Goal: Transaction & Acquisition: Book appointment/travel/reservation

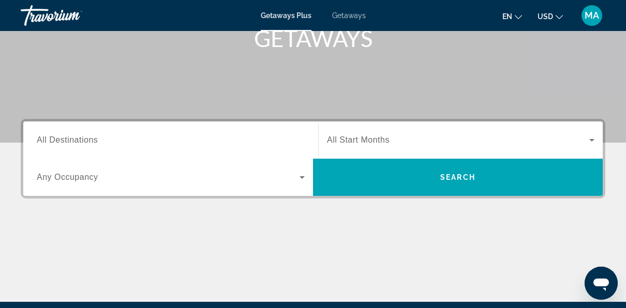
scroll to position [169, 0]
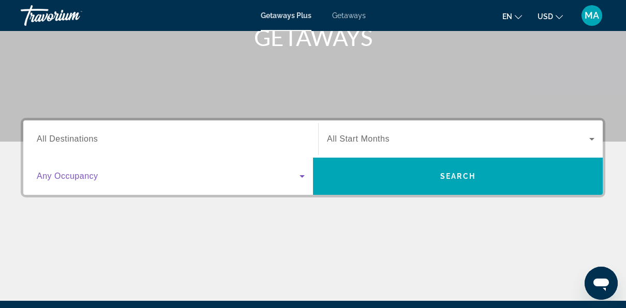
click at [252, 174] on span "Search widget" at bounding box center [168, 176] width 263 height 12
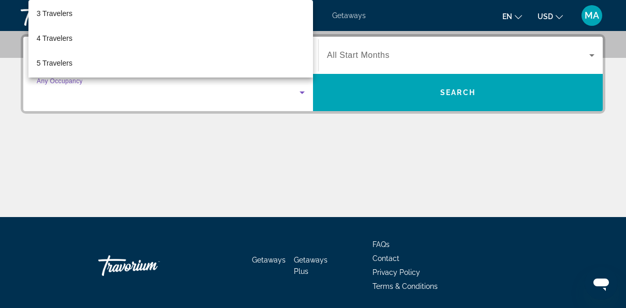
scroll to position [64, 0]
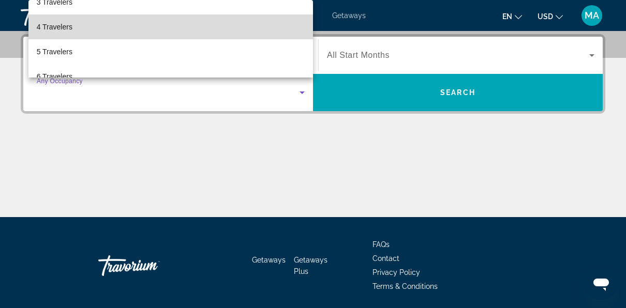
click at [201, 36] on mat-option "4 Travelers" at bounding box center [170, 26] width 284 height 25
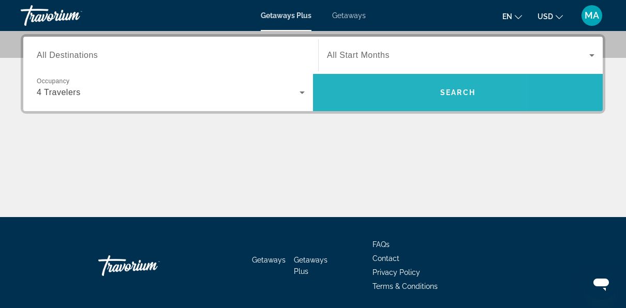
click at [369, 89] on span "Search widget" at bounding box center [458, 92] width 290 height 25
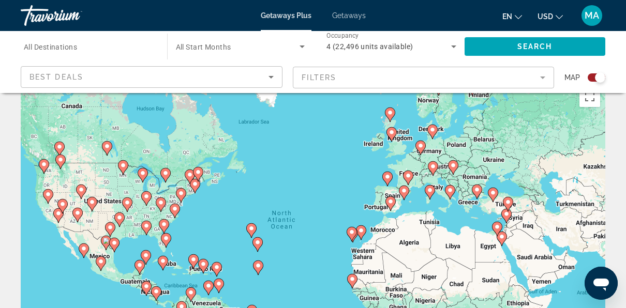
scroll to position [14, 0]
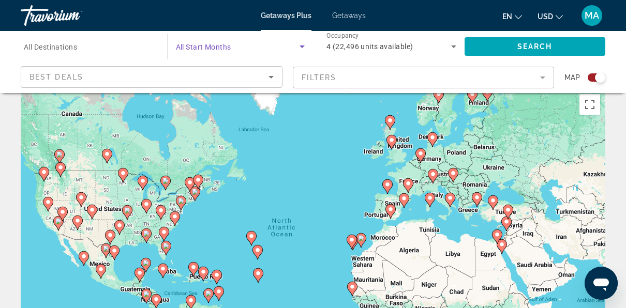
click at [277, 42] on span "Search widget" at bounding box center [238, 46] width 124 height 12
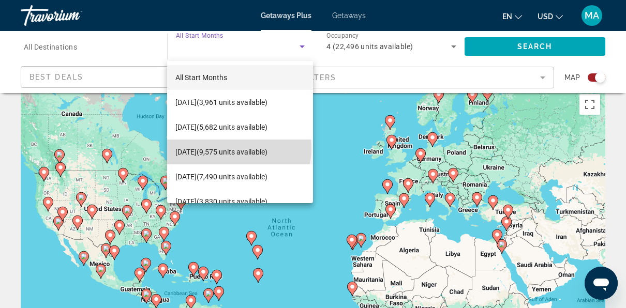
click at [238, 149] on span "[DATE] (9,575 units available)" at bounding box center [221, 152] width 92 height 12
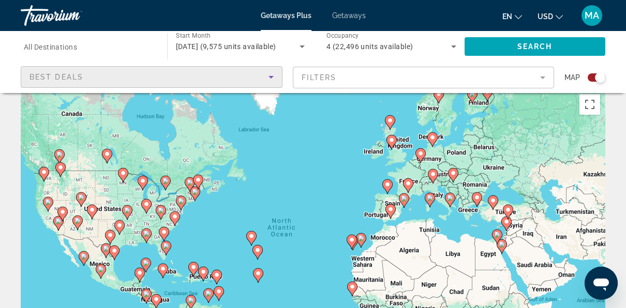
click at [154, 75] on div "Best Deals" at bounding box center [148, 77] width 239 height 12
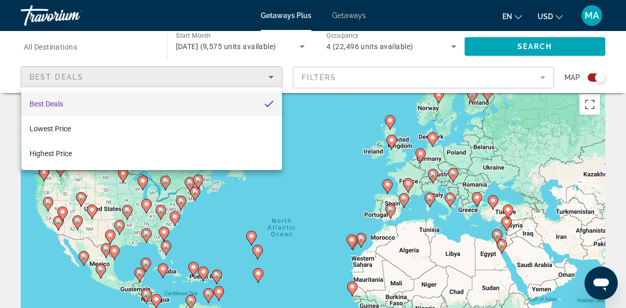
click at [154, 75] on div at bounding box center [313, 154] width 626 height 308
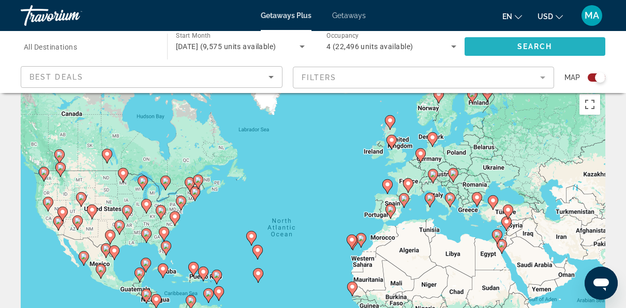
click at [475, 45] on span "Search widget" at bounding box center [534, 46] width 141 height 25
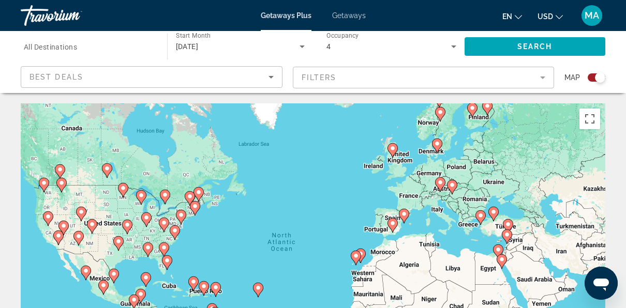
click at [480, 215] on image "Main content" at bounding box center [480, 215] width 6 height 6
type input "**********"
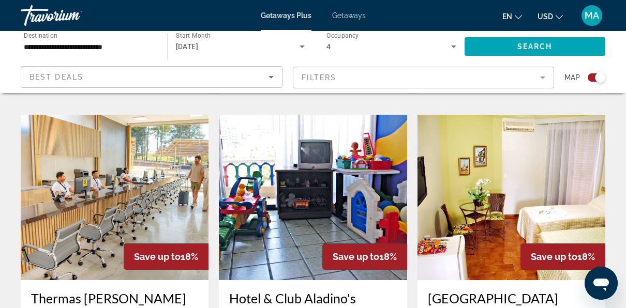
scroll to position [1549, 0]
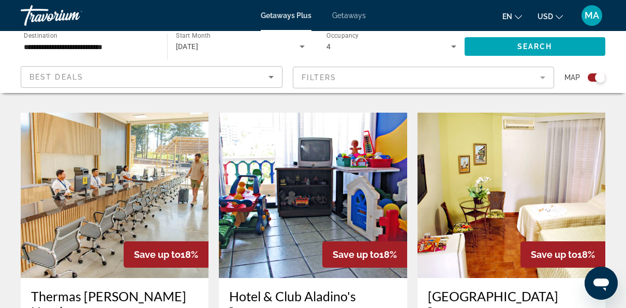
click at [373, 75] on mat-form-field "Filters" at bounding box center [424, 78] width 262 height 22
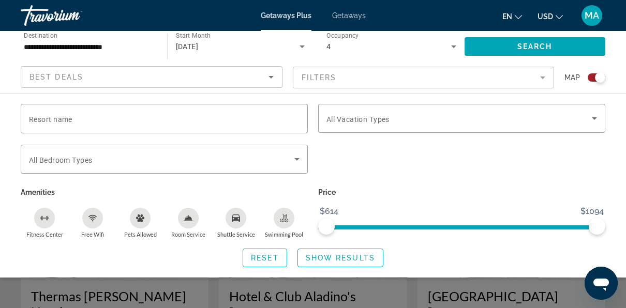
click at [373, 75] on mat-form-field "Filters" at bounding box center [424, 78] width 262 height 22
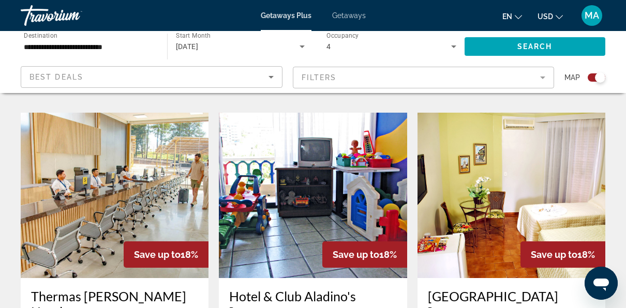
click at [373, 75] on mat-form-field "Filters" at bounding box center [424, 78] width 262 height 22
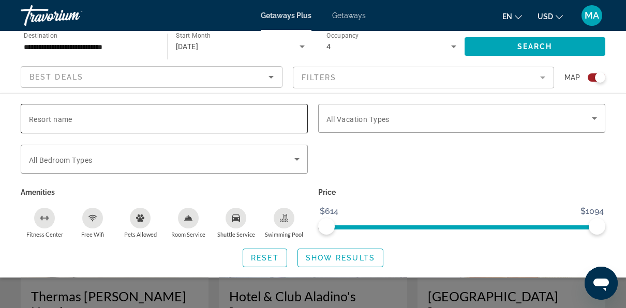
click at [111, 126] on div "Search widget" at bounding box center [164, 118] width 270 height 29
click at [113, 113] on input "Resort name" at bounding box center [164, 119] width 270 height 12
type input "*****"
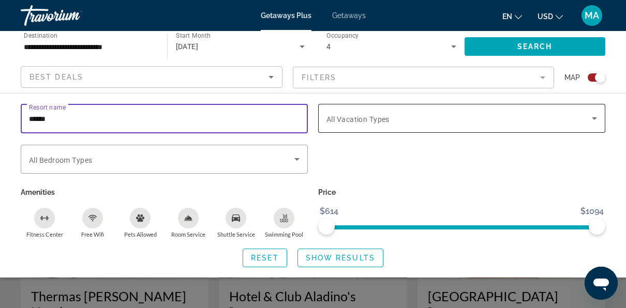
click at [447, 121] on span "Search widget" at bounding box center [458, 118] width 265 height 12
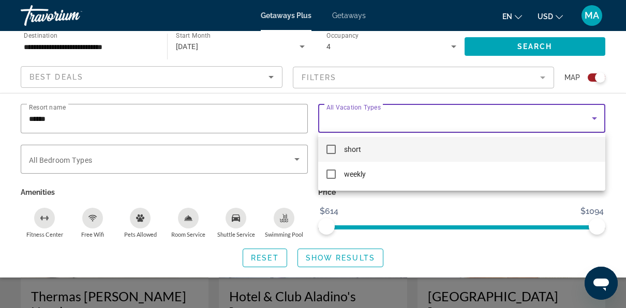
click at [507, 120] on div at bounding box center [313, 154] width 626 height 308
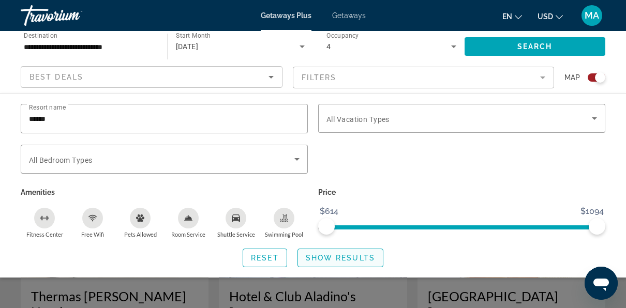
click at [345, 261] on span "Show Results" at bounding box center [340, 258] width 69 height 8
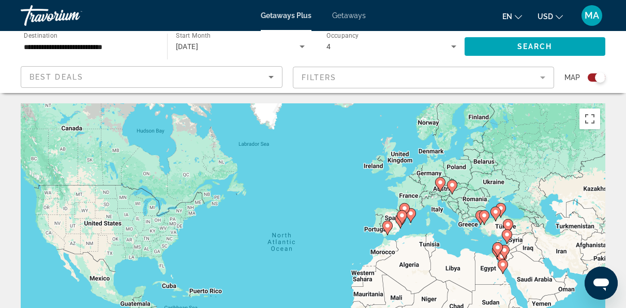
click at [173, 218] on div "To activate drag with keyboard, press Alt + Enter. Once in keyboard drag state,…" at bounding box center [313, 258] width 584 height 310
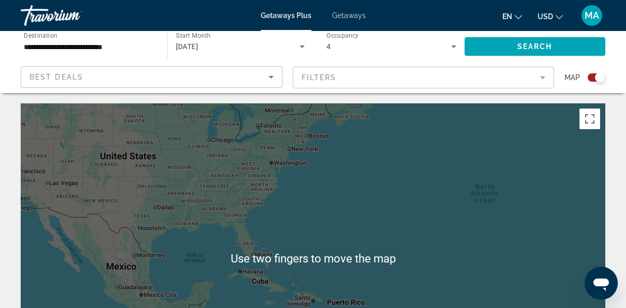
scroll to position [1, 0]
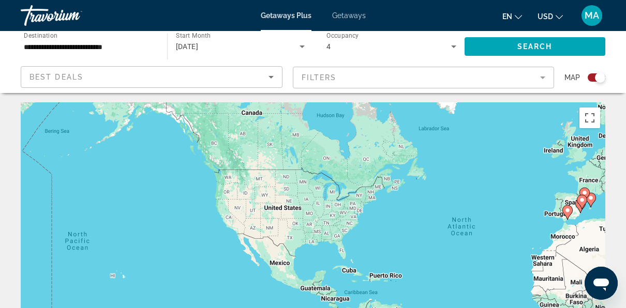
click at [232, 81] on div "Best Deals" at bounding box center [148, 77] width 239 height 12
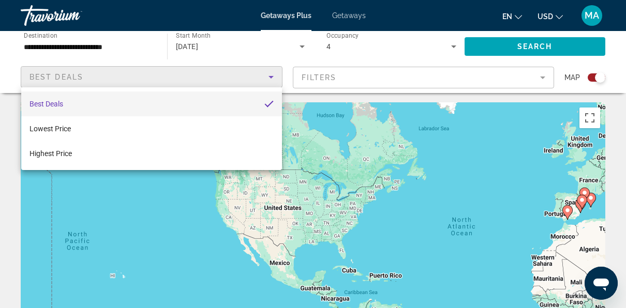
click at [343, 85] on div at bounding box center [313, 154] width 626 height 308
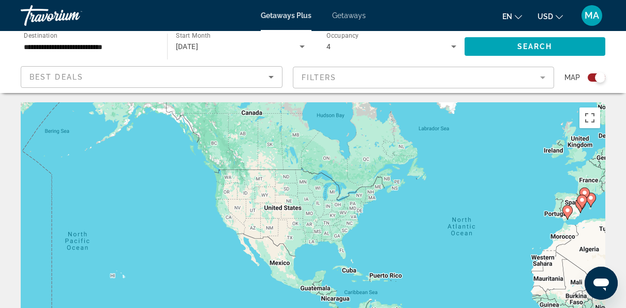
click at [379, 72] on mat-form-field "Filters" at bounding box center [424, 78] width 262 height 22
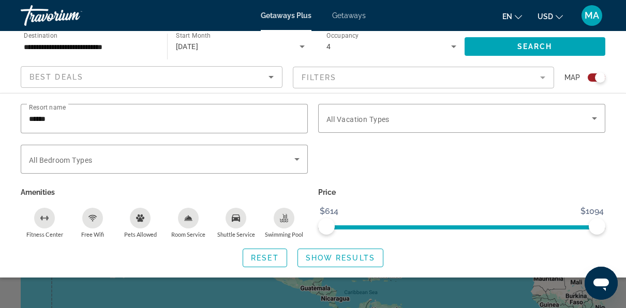
click at [110, 42] on input "**********" at bounding box center [89, 47] width 130 height 12
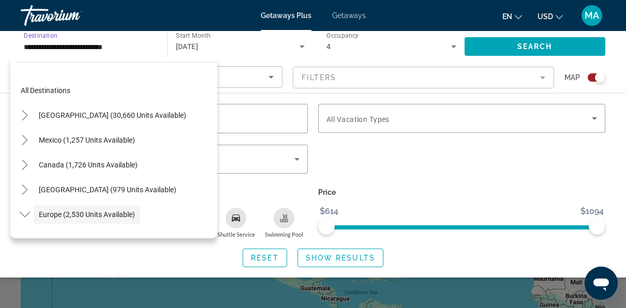
scroll to position [0, 0]
click at [62, 143] on span "Mexico (1,257 units available)" at bounding box center [87, 140] width 96 height 8
type input "**********"
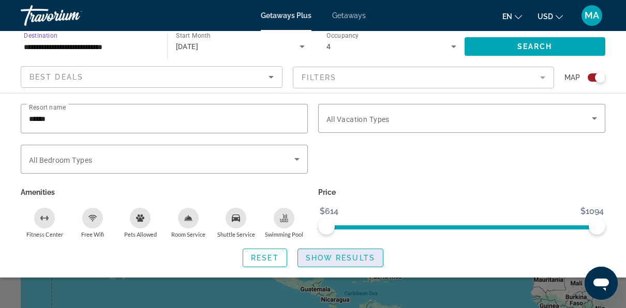
click at [344, 258] on span "Show Results" at bounding box center [340, 258] width 69 height 8
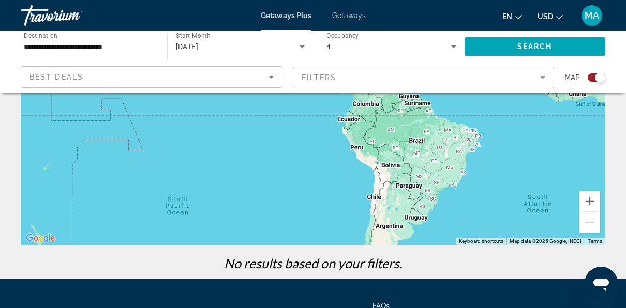
scroll to position [156, 0]
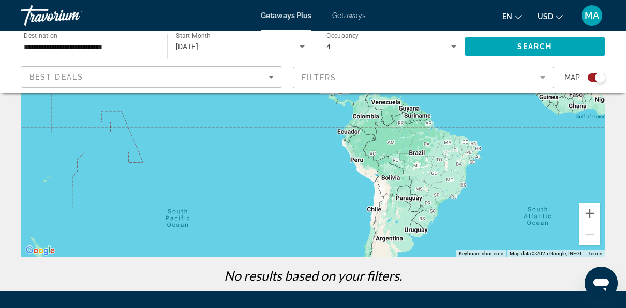
click at [377, 79] on mat-form-field "Filters" at bounding box center [424, 78] width 262 height 22
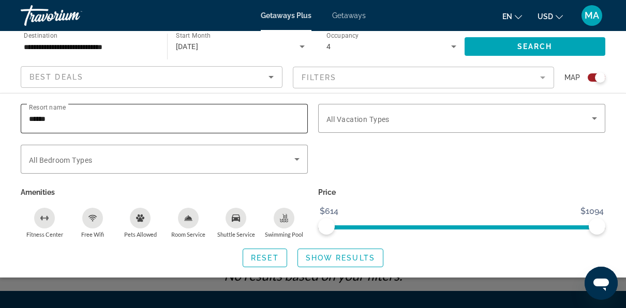
click at [224, 117] on input "*****" at bounding box center [164, 119] width 270 height 12
type input "*"
click at [372, 256] on span "Show Results" at bounding box center [340, 258] width 69 height 8
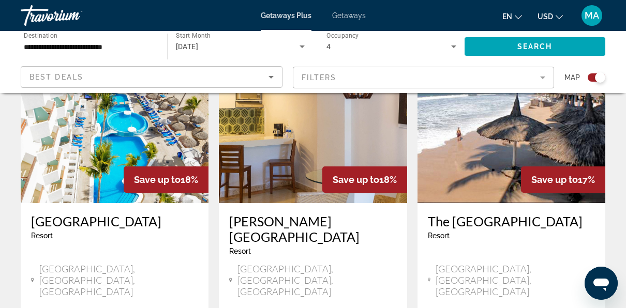
scroll to position [413, 0]
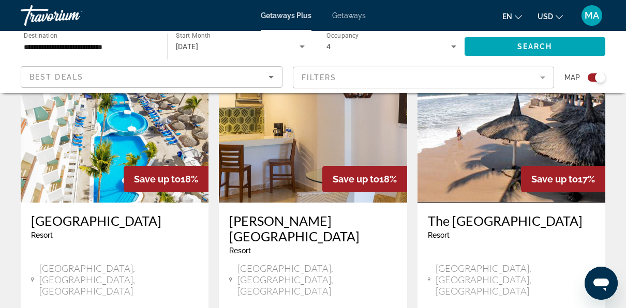
click at [460, 247] on div "The [GEOGRAPHIC_DATA] - This is an adults only resort" at bounding box center [511, 230] width 167 height 34
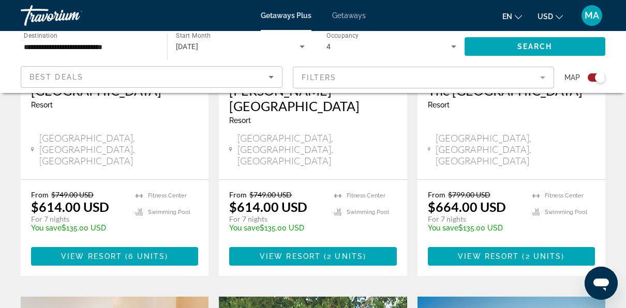
scroll to position [545, 0]
